Goal: Check status: Check status

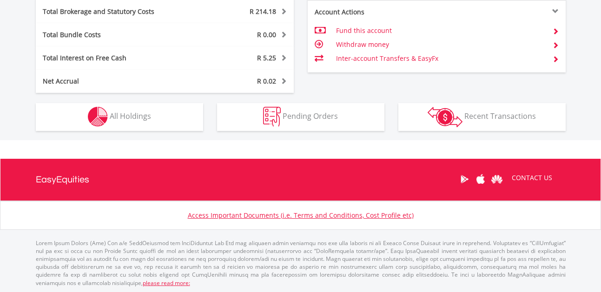
scroll to position [531, 0]
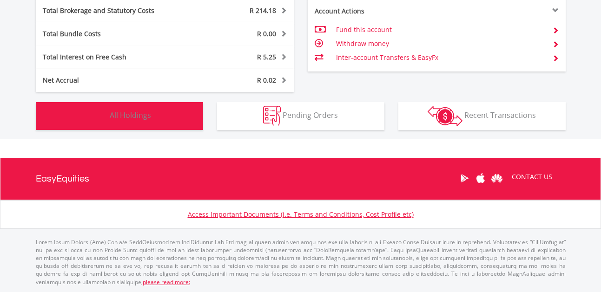
click at [142, 114] on span "All Holdings" at bounding box center [130, 115] width 41 height 10
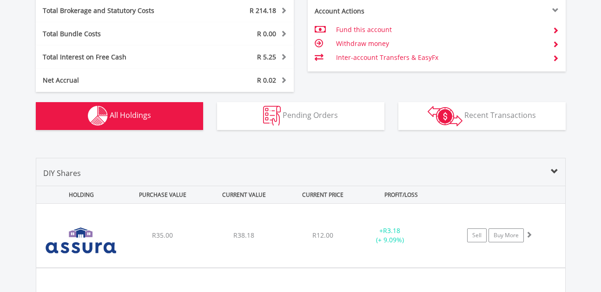
scroll to position [689, 0]
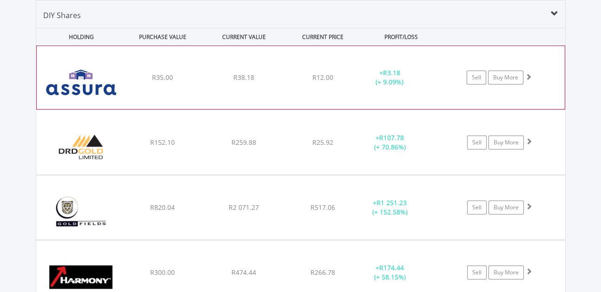
click at [284, 88] on div "﻿ Assura Plc R35.00 R38.18 R12.00 + R3.18 (+ 9.09%) Sell Buy More" at bounding box center [301, 77] width 528 height 63
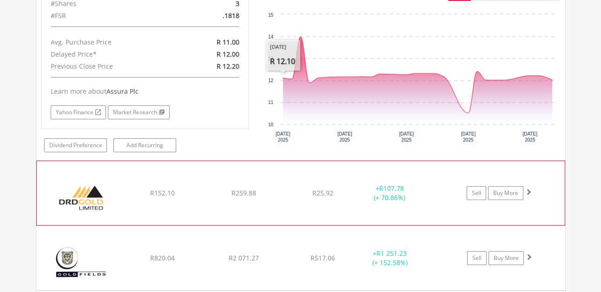
scroll to position [829, 0]
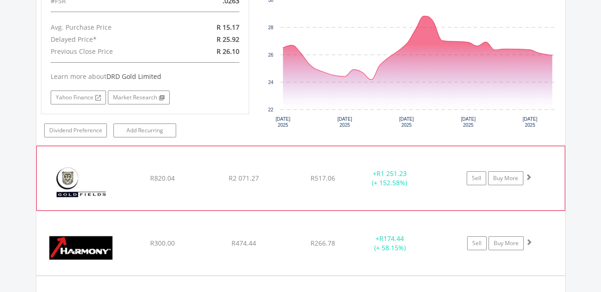
scroll to position [1108, 0]
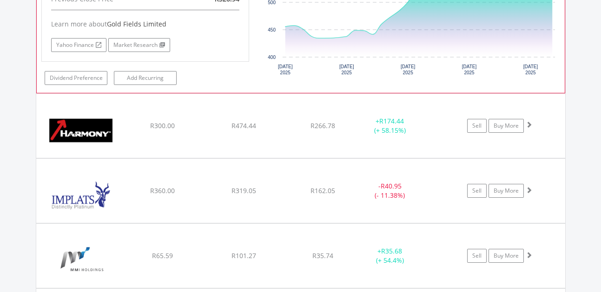
scroll to position [1433, 0]
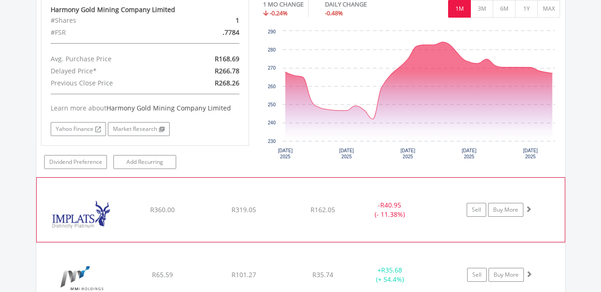
scroll to position [1619, 0]
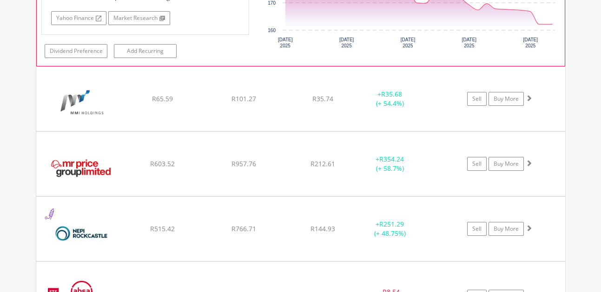
scroll to position [1944, 0]
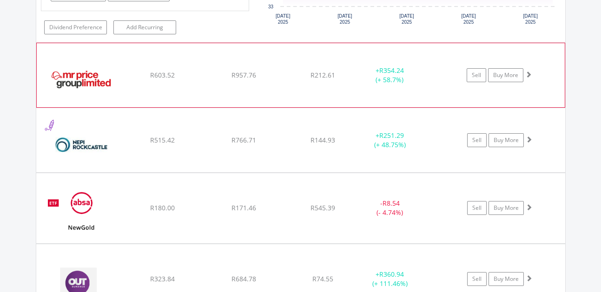
scroll to position [2223, 0]
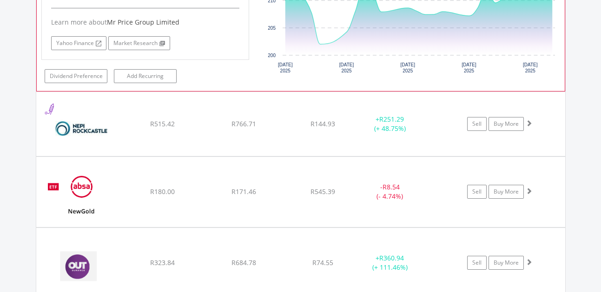
scroll to position [2455, 0]
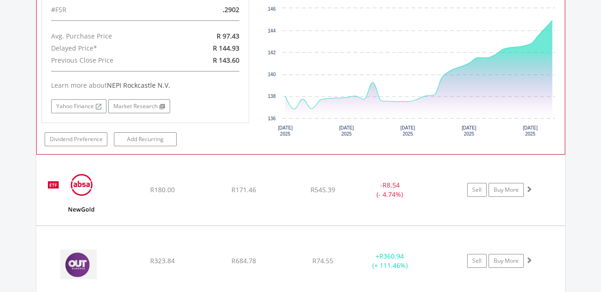
scroll to position [2641, 0]
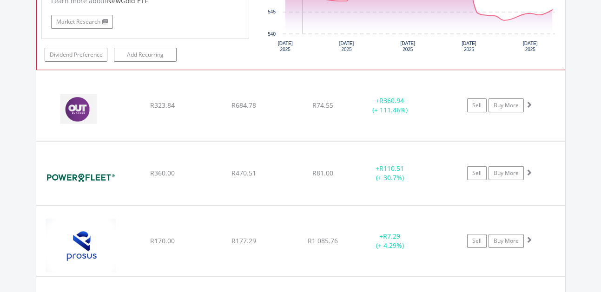
scroll to position [2966, 0]
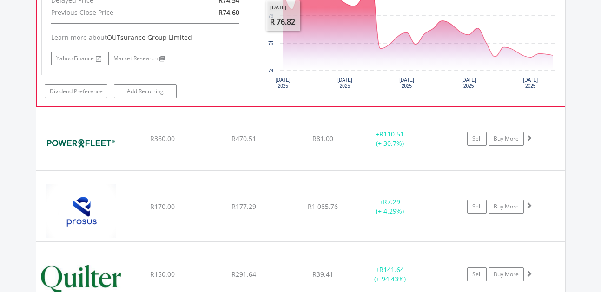
scroll to position [3198, 0]
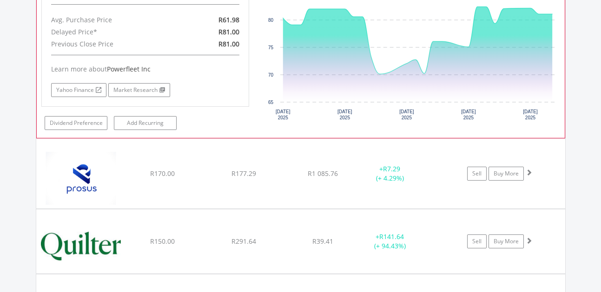
scroll to position [3431, 0]
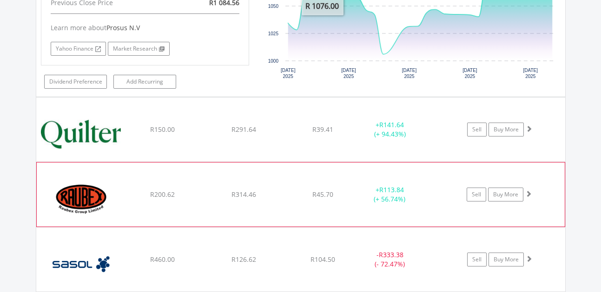
scroll to position [3756, 0]
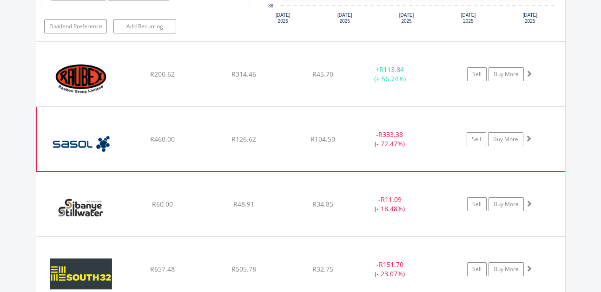
scroll to position [4035, 0]
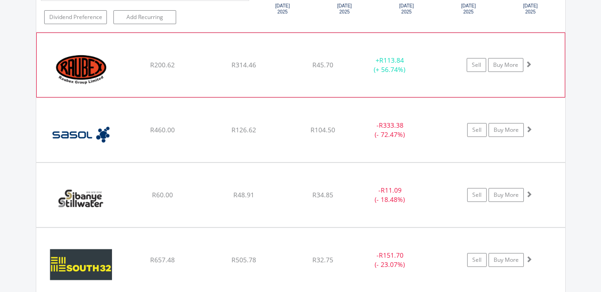
drag, startPoint x: 300, startPoint y: 87, endPoint x: 297, endPoint y: 83, distance: 5.4
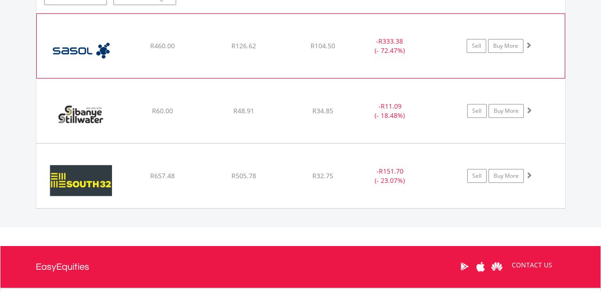
scroll to position [4313, 0]
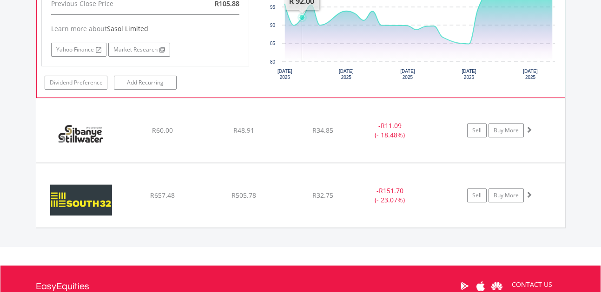
scroll to position [4546, 0]
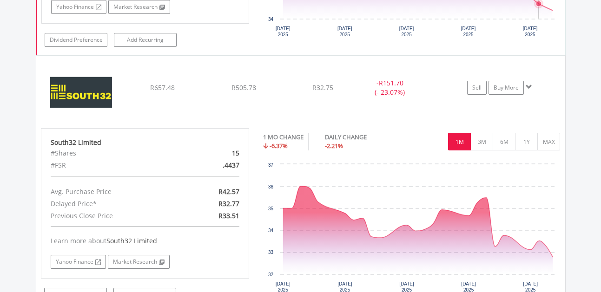
scroll to position [4778, 0]
